Goal: Information Seeking & Learning: Find specific fact

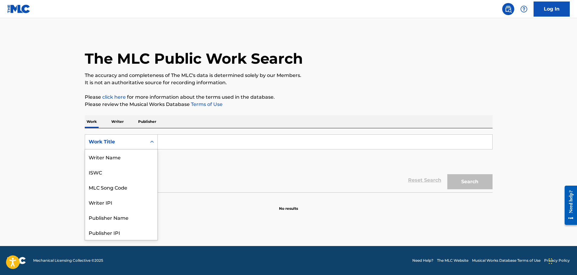
click at [150, 144] on icon "Search Form" at bounding box center [152, 142] width 6 height 6
click at [125, 159] on div "MLC Song Code" at bounding box center [121, 156] width 72 height 15
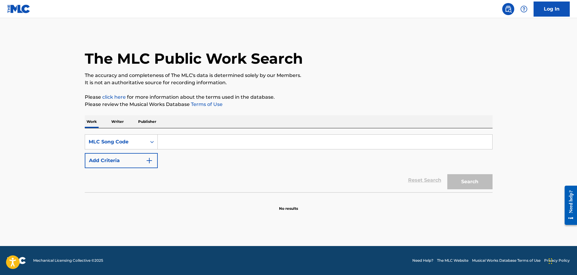
click at [208, 145] on input "Search Form" at bounding box center [325, 142] width 335 height 14
paste input "LA7BEQ"
type input "LA7BEQ"
click at [447, 174] on button "Search" at bounding box center [469, 181] width 45 height 15
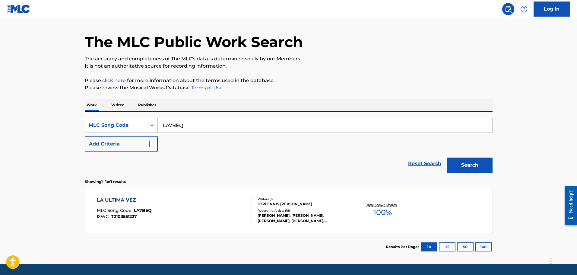
scroll to position [35, 0]
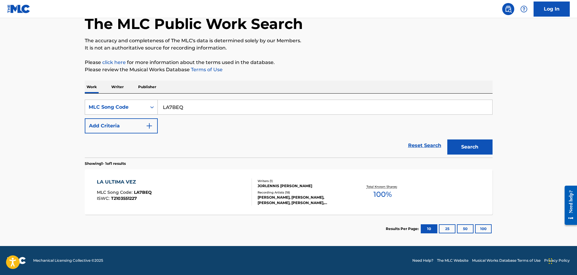
click at [135, 107] on div "MLC Song Code" at bounding box center [116, 106] width 54 height 7
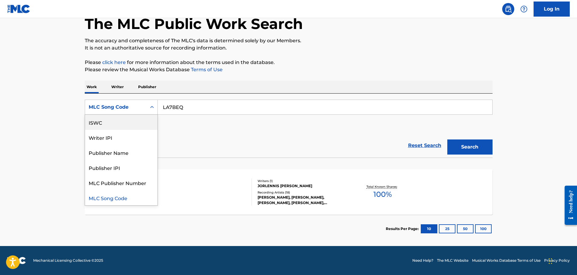
scroll to position [0, 0]
click at [123, 123] on div "Work Title" at bounding box center [121, 122] width 72 height 15
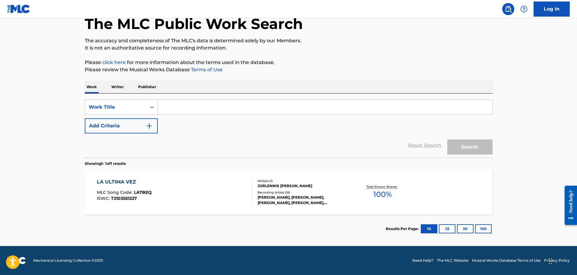
click at [180, 109] on input "Search Form" at bounding box center [325, 107] width 335 height 14
paste input "LA ULTIMA VEZ"
type input "LA ULTIMA VEZ"
click at [447, 139] on button "Search" at bounding box center [469, 146] width 45 height 15
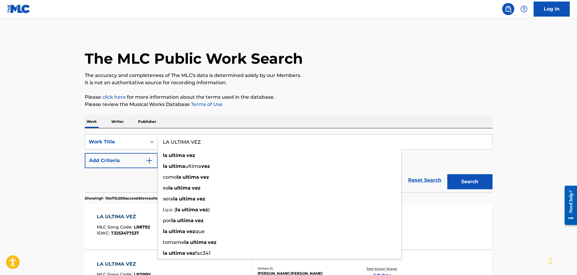
click at [108, 155] on button "Add Criteria" at bounding box center [121, 160] width 73 height 15
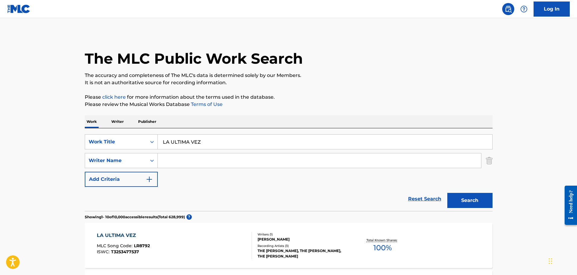
click at [205, 161] on input "Search Form" at bounding box center [319, 160] width 323 height 14
paste input "Sandoval"
type input "Sandoval"
click at [447, 193] on button "Search" at bounding box center [469, 200] width 45 height 15
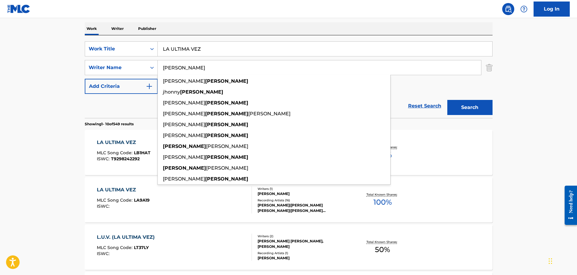
scroll to position [60, 0]
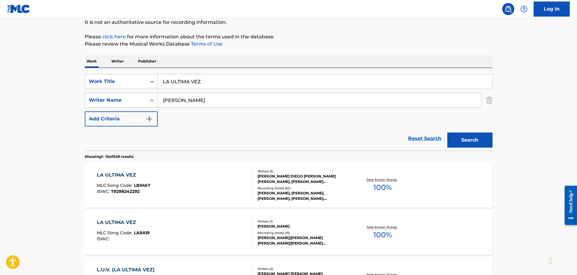
click at [220, 81] on input "LA ULTIMA VEZ" at bounding box center [325, 81] width 335 height 14
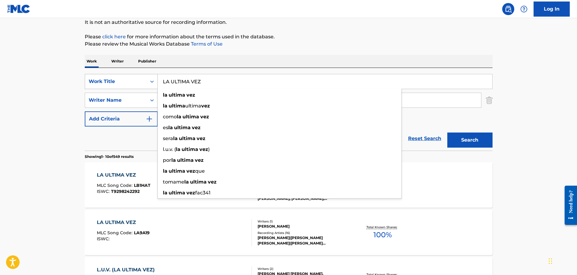
click at [138, 77] on div "Work Title" at bounding box center [116, 81] width 62 height 11
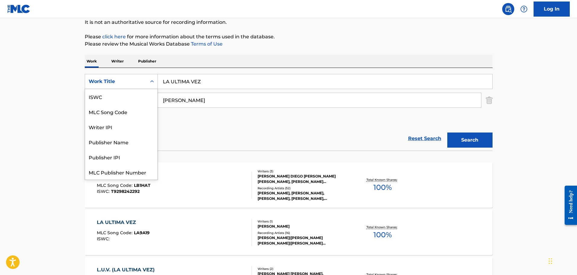
scroll to position [15, 0]
click at [119, 94] on div "MLC Song Code" at bounding box center [121, 96] width 72 height 15
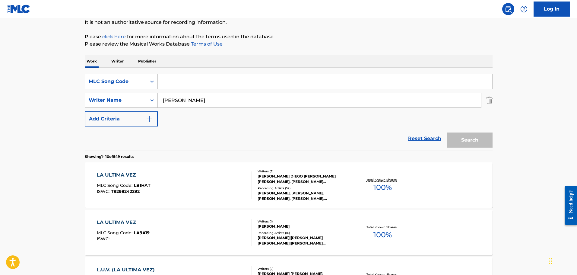
click at [181, 86] on input "Search Form" at bounding box center [325, 81] width 335 height 14
paste input "LA7BEQ"
type input "LA7BEQ"
click at [488, 101] on img "Search Form" at bounding box center [489, 100] width 7 height 15
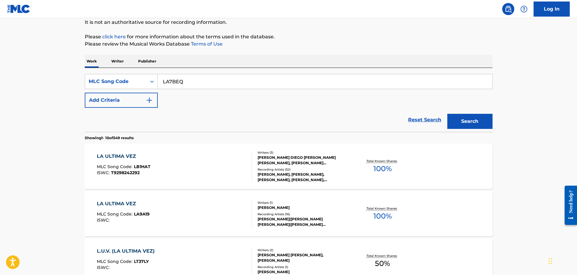
click at [267, 84] on input "LA7BEQ" at bounding box center [325, 81] width 335 height 14
click at [447, 114] on button "Search" at bounding box center [469, 121] width 45 height 15
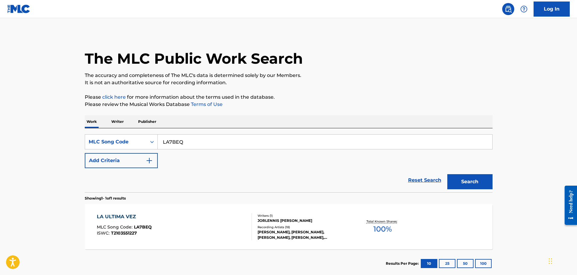
click at [234, 212] on div "LA ULTIMA VEZ MLC Song Code : LA7BEQ ISWC : T2103551227 Writers ( 1 ) JORLENNIS…" at bounding box center [289, 226] width 408 height 45
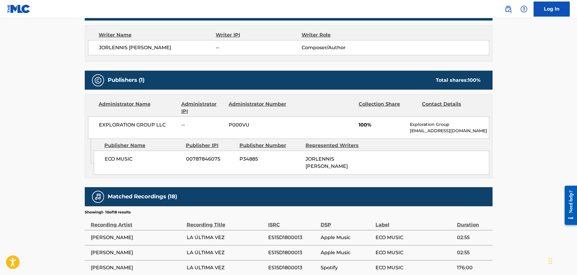
scroll to position [211, 0]
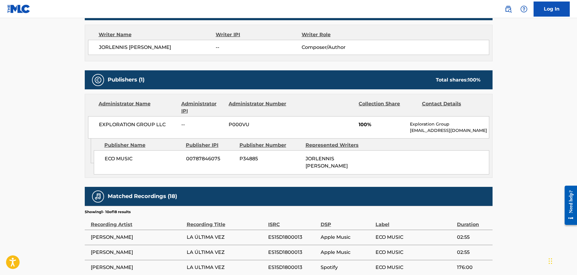
click at [113, 158] on span "ECO MUSIC" at bounding box center [143, 158] width 77 height 7
click at [114, 159] on span "ECO MUSIC" at bounding box center [143, 158] width 77 height 7
click at [108, 156] on span "ECO MUSIC" at bounding box center [143, 158] width 77 height 7
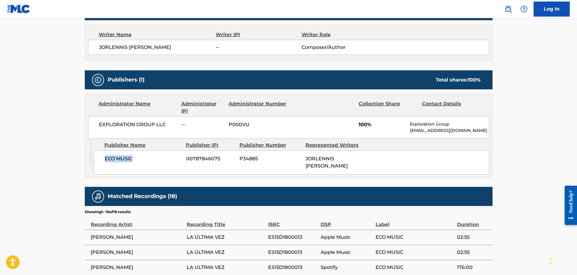
click at [129, 155] on div "ECO MUSIC 00787846075 P34885 JORLENNIS ESTHER GUZMAN RODRIGUEZ" at bounding box center [292, 162] width 396 height 24
copy span "ECO MUSIC"
